Goal: Task Accomplishment & Management: Use online tool/utility

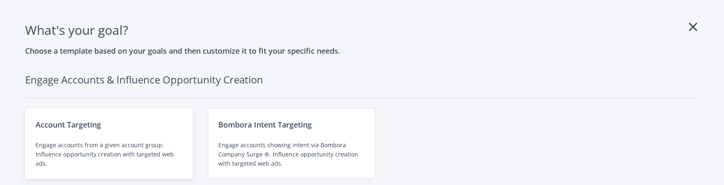
click at [101, 150] on div "Engage accounts from a given account group. Influence opportunity creation with…" at bounding box center [109, 154] width 147 height 28
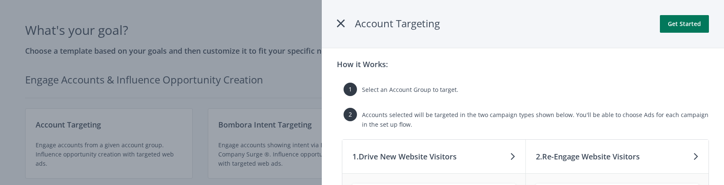
click at [684, 23] on button "Get Started" at bounding box center [684, 24] width 49 height 18
